Goal: Navigation & Orientation: Find specific page/section

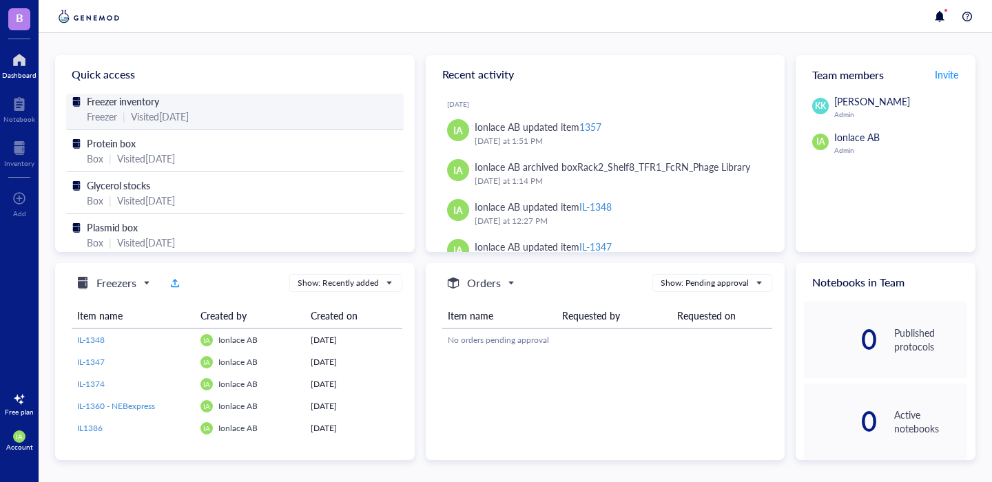
click at [189, 111] on div "Visited [DATE]" at bounding box center [160, 116] width 58 height 15
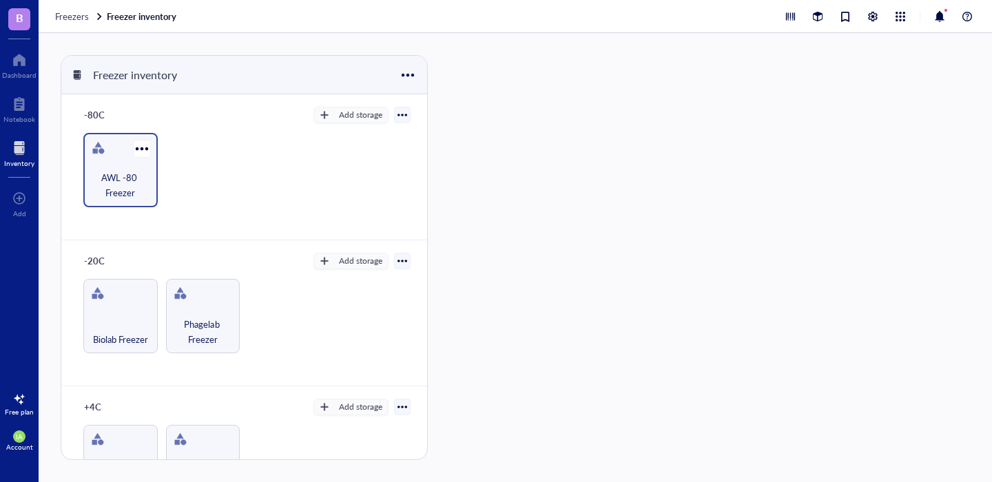
click at [141, 183] on span "AWL -80 Freezer" at bounding box center [120, 185] width 61 height 30
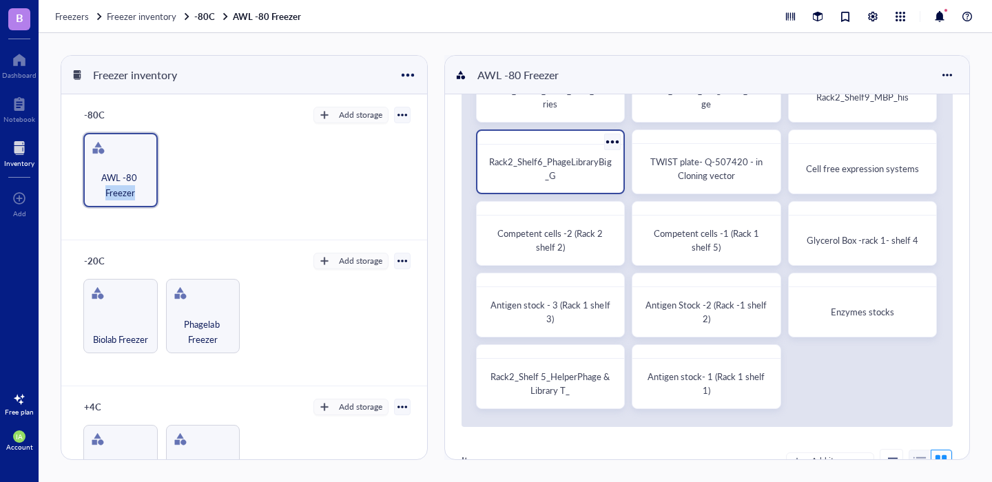
scroll to position [99, 0]
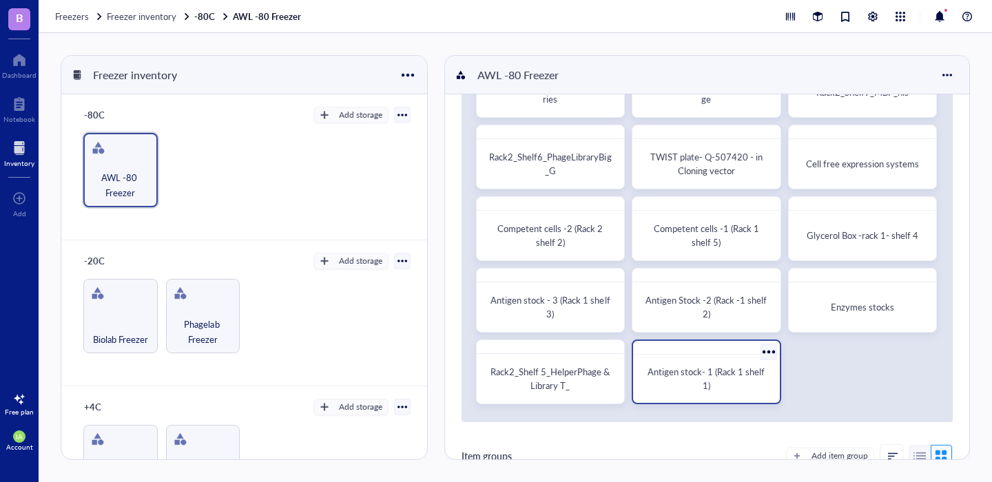
click at [731, 345] on div at bounding box center [706, 348] width 146 height 14
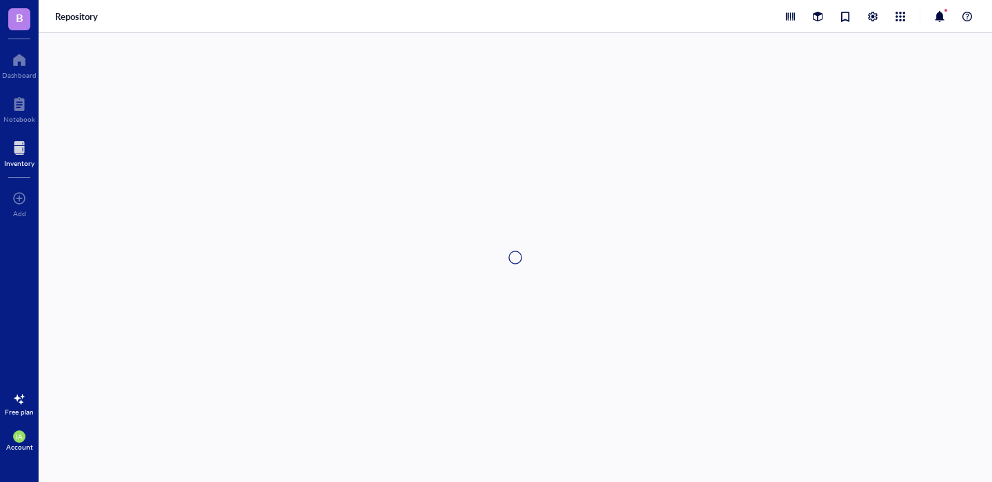
click at [731, 345] on div at bounding box center [516, 257] width 954 height 449
